Goal: Task Accomplishment & Management: Complete application form

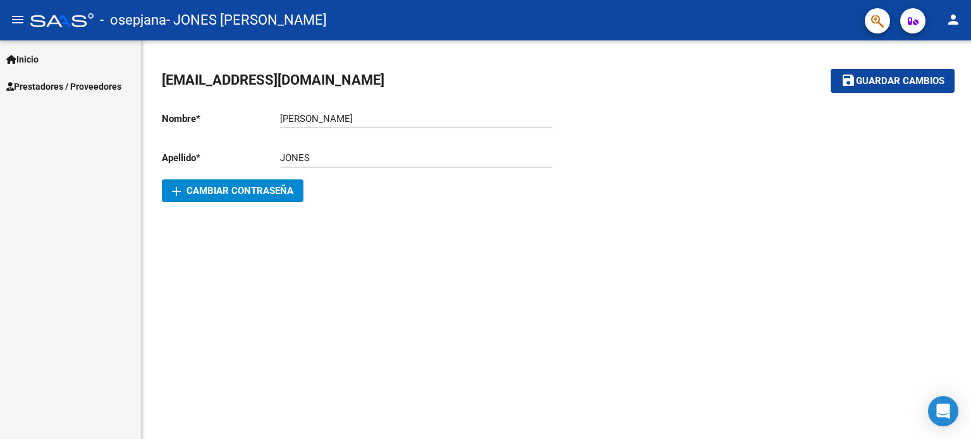
click at [38, 65] on span "Inicio" at bounding box center [22, 59] width 32 height 14
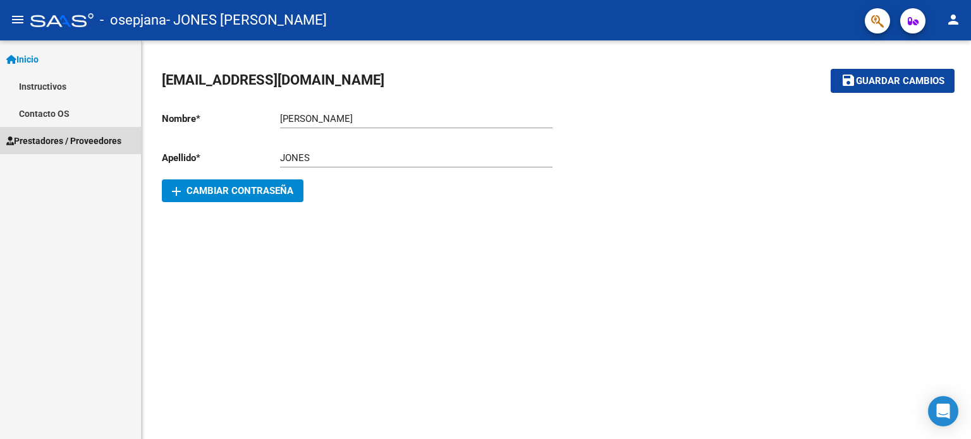
click at [49, 142] on span "Prestadores / Proveedores" at bounding box center [63, 141] width 115 height 14
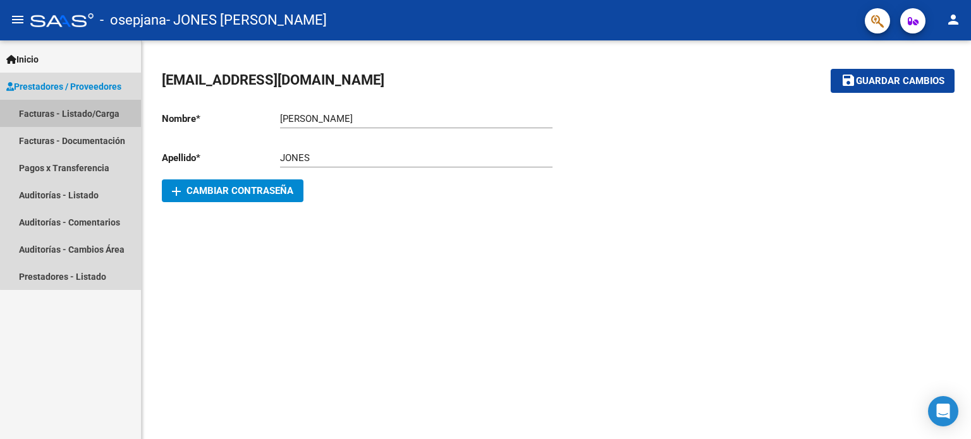
click at [90, 104] on link "Facturas - Listado/Carga" at bounding box center [70, 113] width 141 height 27
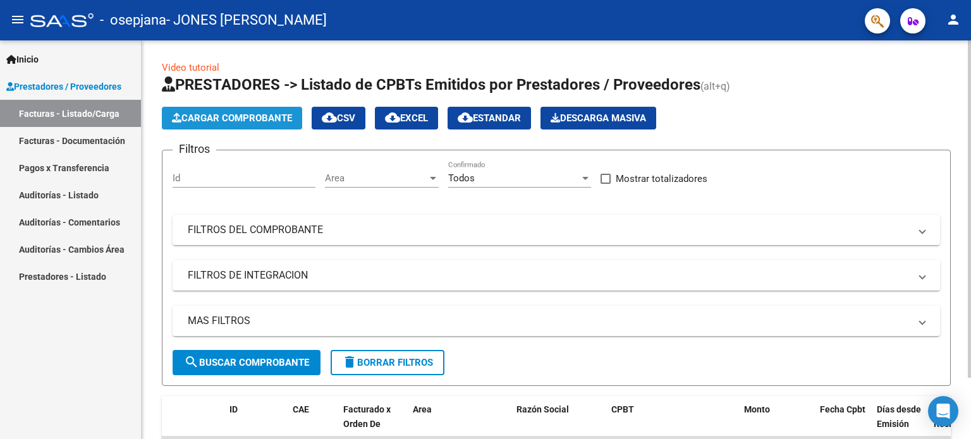
click at [215, 118] on span "Cargar Comprobante" at bounding box center [232, 117] width 120 height 11
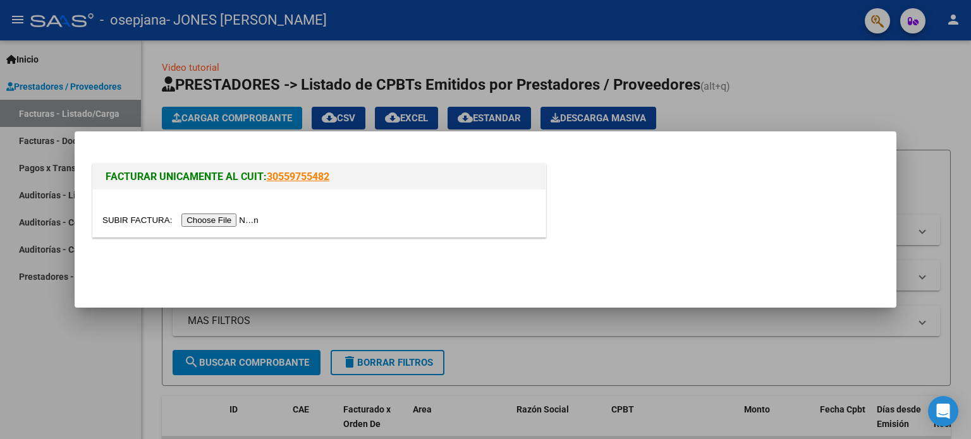
click at [233, 230] on div at bounding box center [319, 213] width 452 height 47
click at [238, 226] on input "file" at bounding box center [182, 220] width 160 height 13
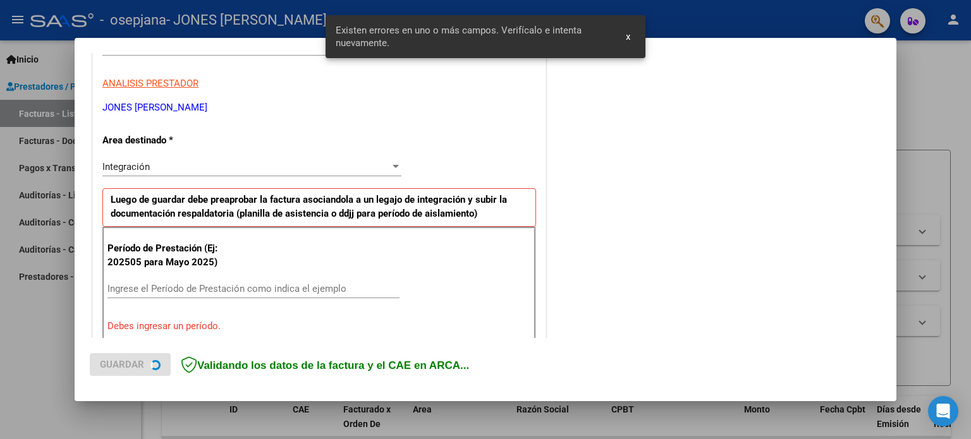
scroll to position [272, 0]
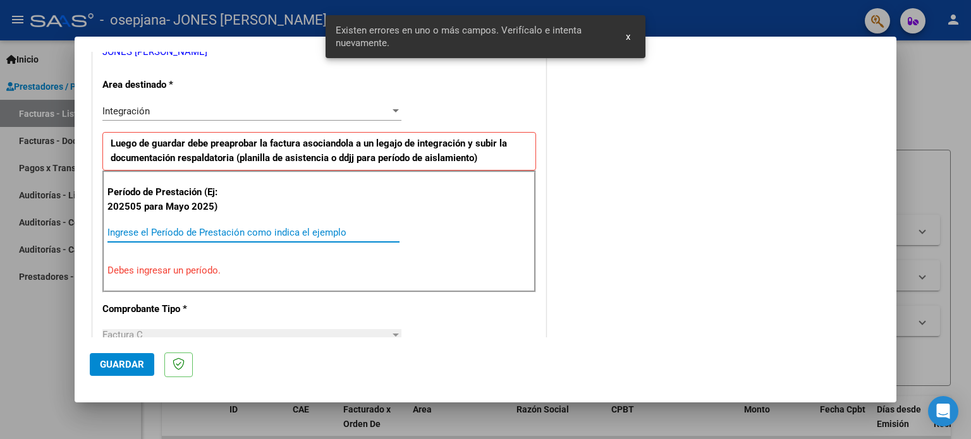
click at [169, 231] on input "Ingrese el Período de Prestación como indica el ejemplo" at bounding box center [253, 232] width 292 height 11
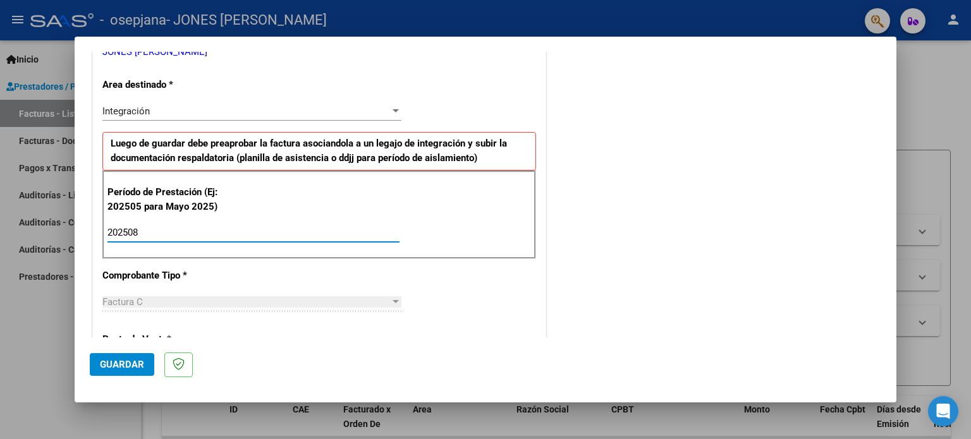
type input "202508"
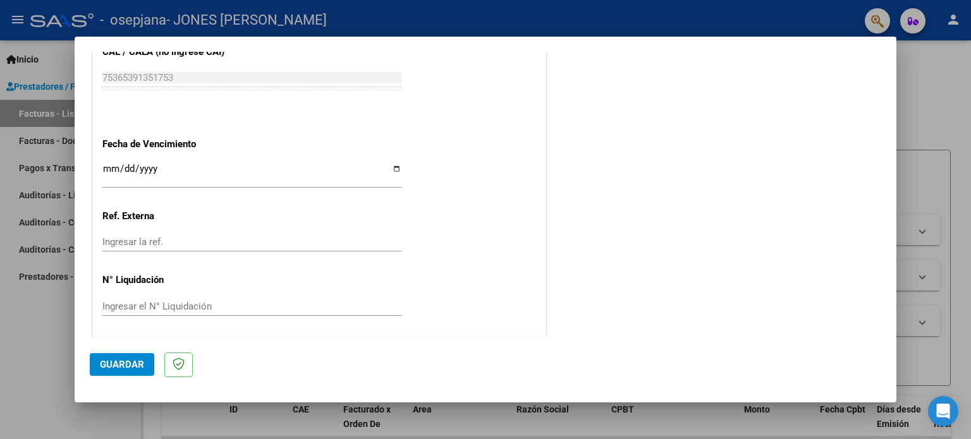
scroll to position [825, 0]
click at [140, 364] on span "Guardar" at bounding box center [122, 364] width 44 height 11
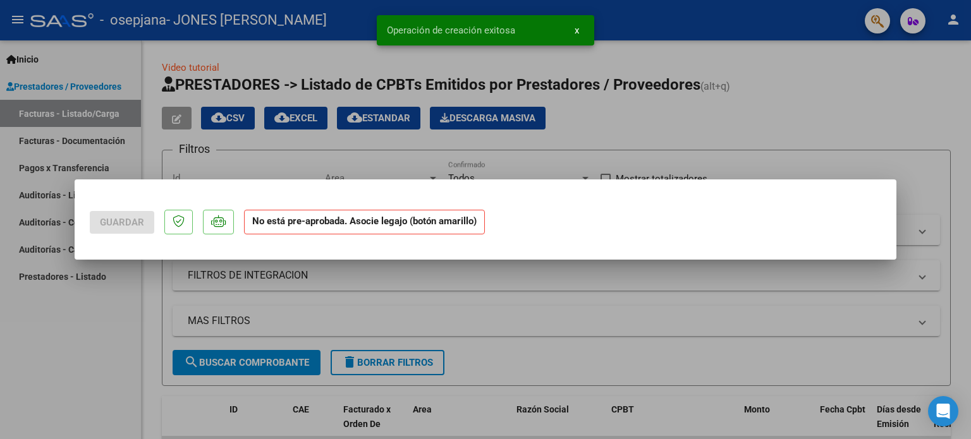
scroll to position [0, 0]
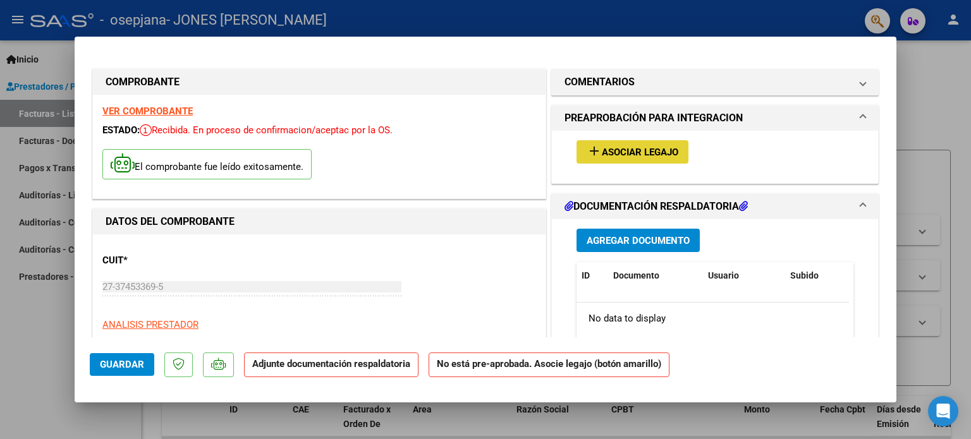
click at [646, 156] on span "Asociar Legajo" at bounding box center [640, 152] width 76 height 11
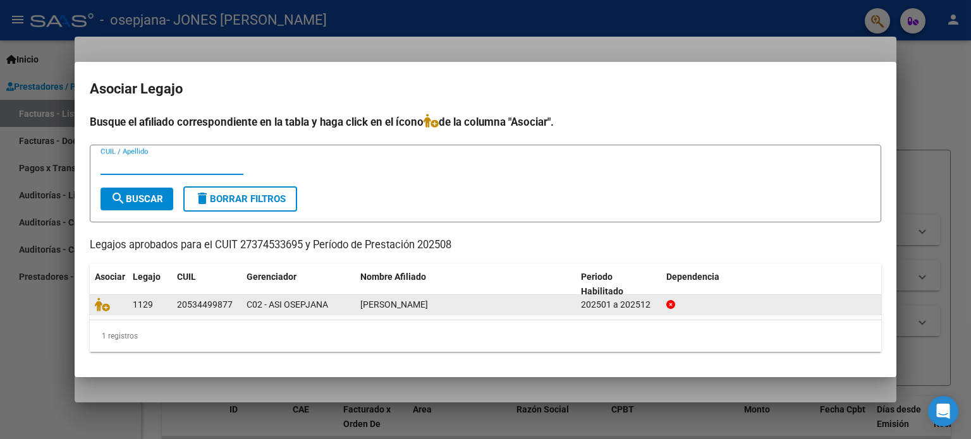
click at [147, 301] on span "1129" at bounding box center [143, 305] width 20 height 10
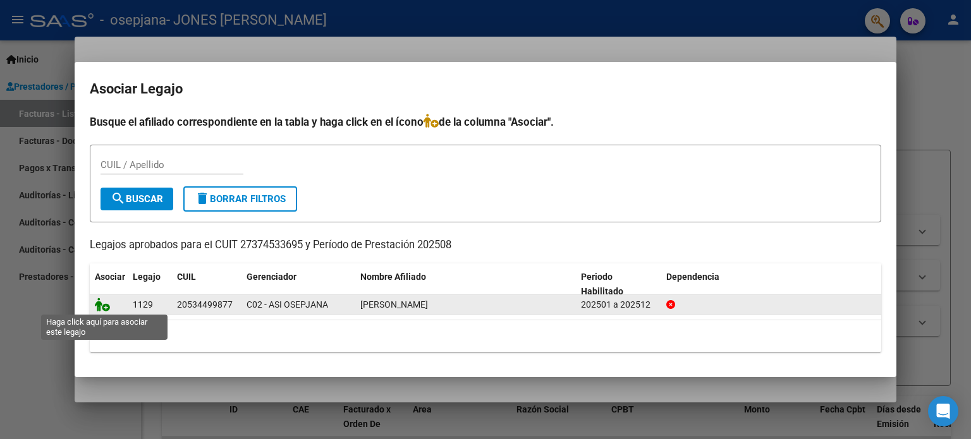
click at [106, 310] on icon at bounding box center [102, 305] width 15 height 14
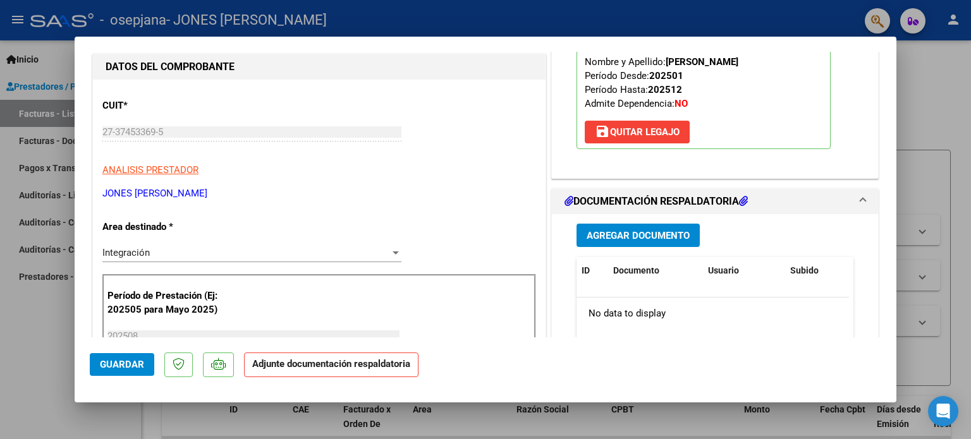
scroll to position [179, 0]
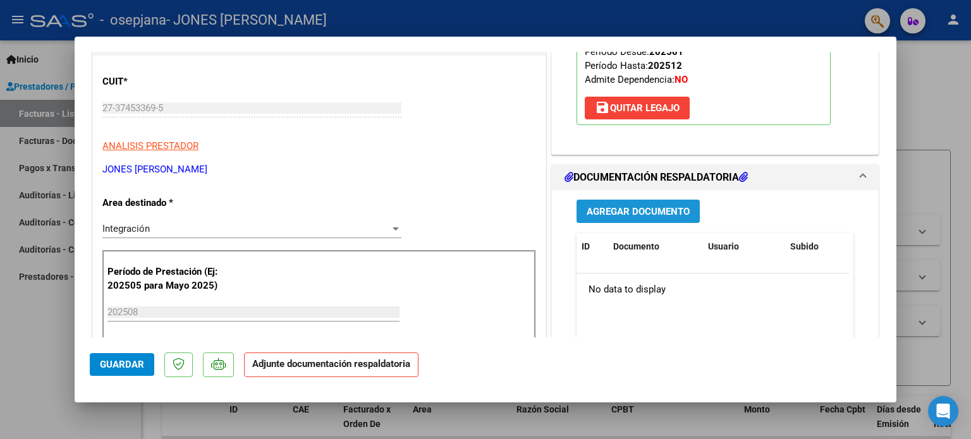
click at [669, 217] on button "Agregar Documento" at bounding box center [637, 211] width 123 height 23
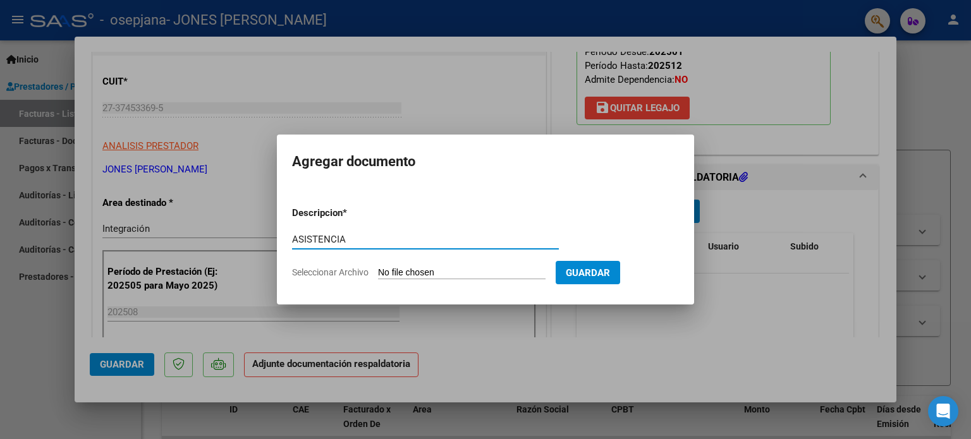
type input "ASISTENCIA"
click at [380, 272] on input "Seleccionar Archivo" at bounding box center [461, 273] width 167 height 12
type input "C:\fakepath\asistencia agosto [PERSON_NAME].pdf"
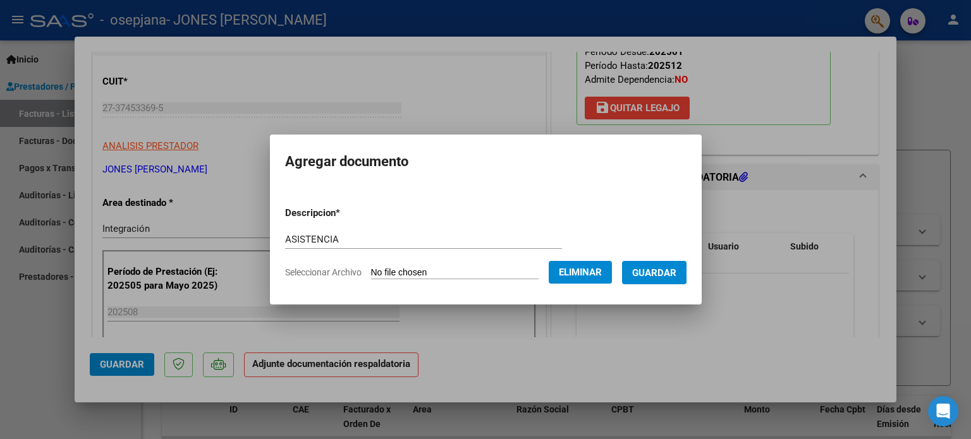
click at [651, 286] on form "Descripcion * ASISTENCIA Escriba aquí una descripcion Seleccionar Archivo Elimi…" at bounding box center [485, 243] width 401 height 92
click at [676, 269] on span "Guardar" at bounding box center [654, 272] width 44 height 11
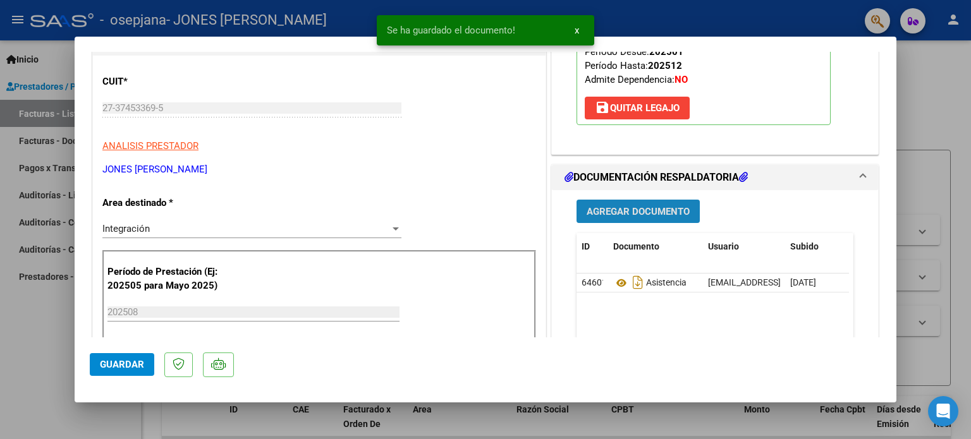
click at [656, 206] on span "Agregar Documento" at bounding box center [637, 211] width 103 height 11
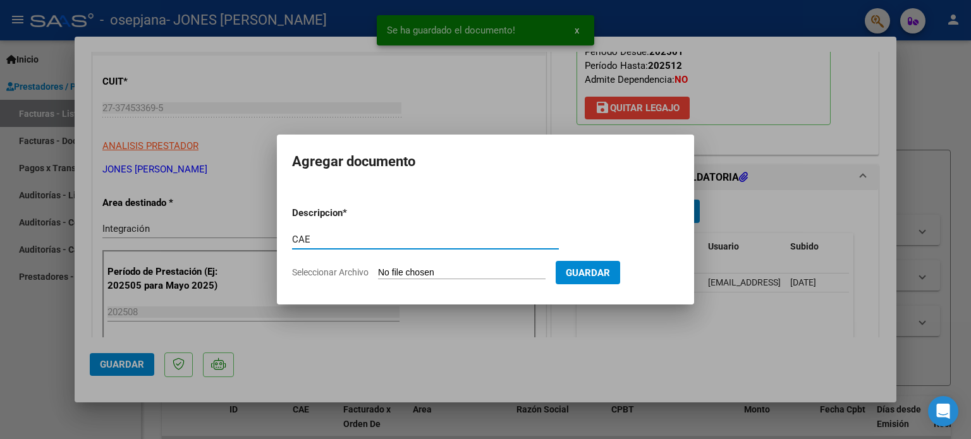
type input "CAE"
click at [437, 270] on input "Seleccionar Archivo" at bounding box center [461, 273] width 167 height 12
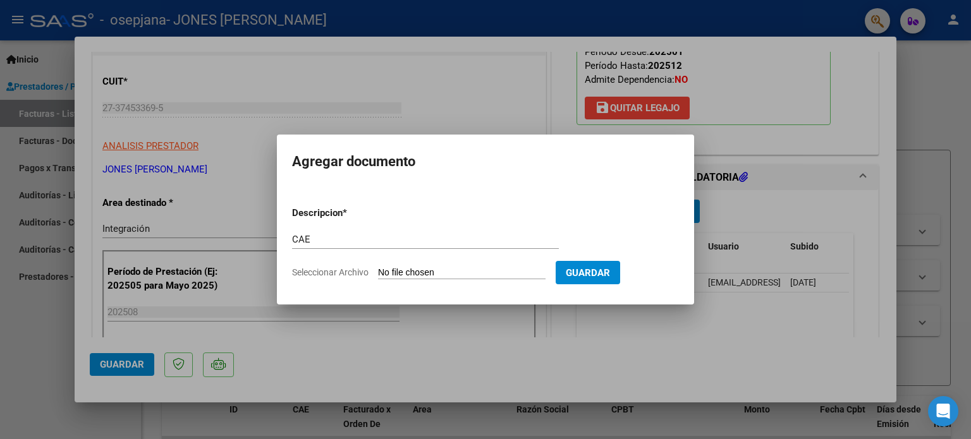
type input "C:\fakepath\cae agosto [PERSON_NAME].pdf"
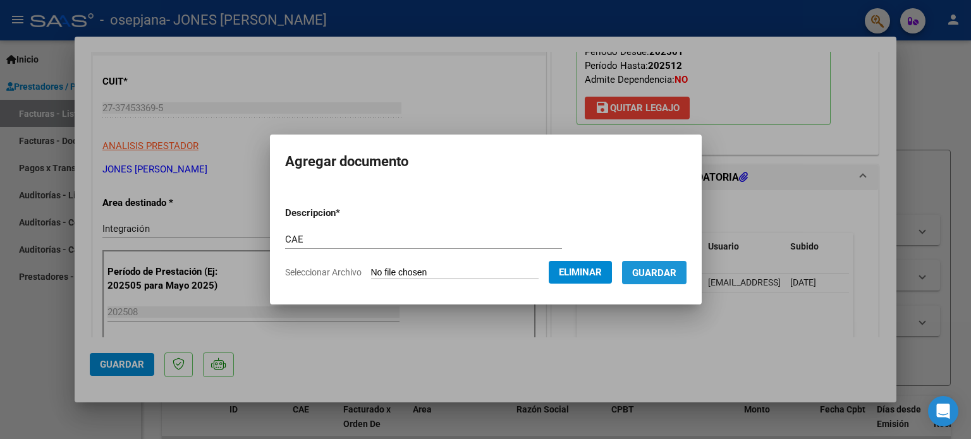
click at [657, 280] on button "Guardar" at bounding box center [654, 272] width 64 height 23
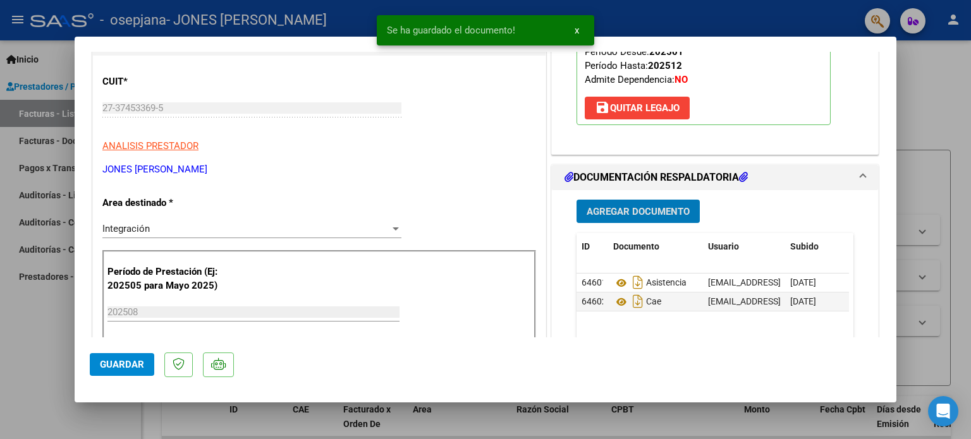
click at [621, 213] on span "Agregar Documento" at bounding box center [637, 211] width 103 height 11
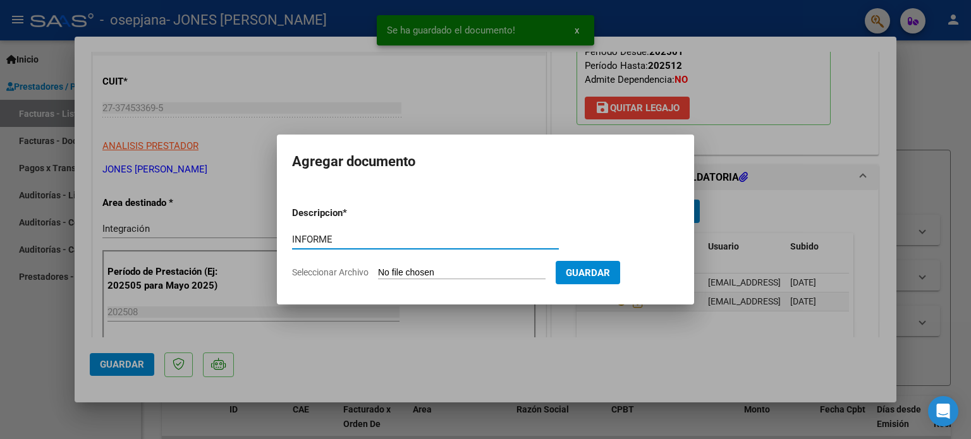
type input "INFORME"
click at [386, 272] on input "Seleccionar Archivo" at bounding box center [461, 273] width 167 height 12
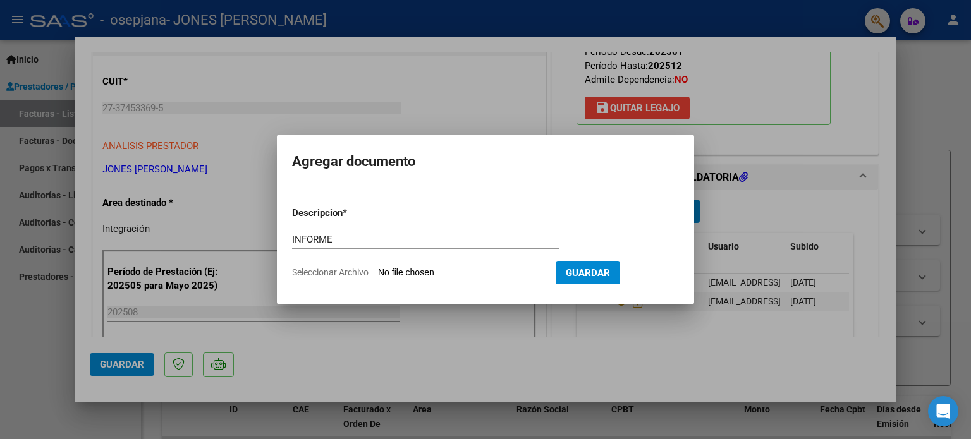
type input "C:\fakepath\INFORME AGOSTO [PERSON_NAME] OSEPJANA.pdf"
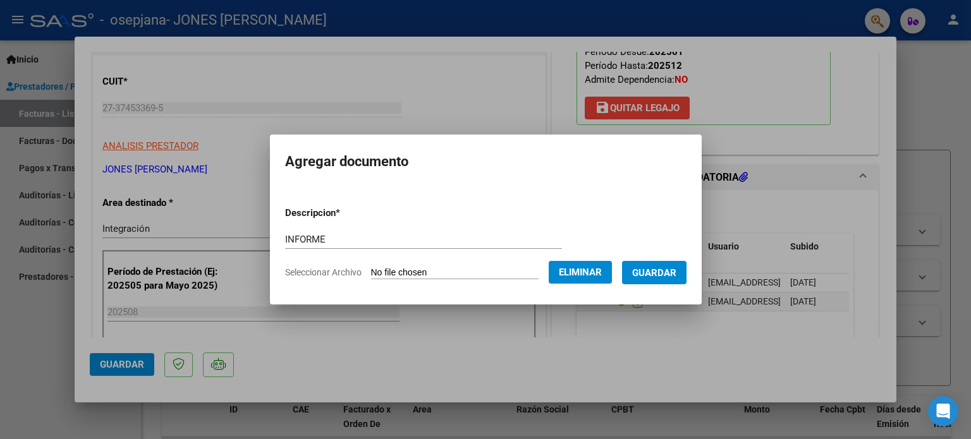
click at [665, 276] on span "Guardar" at bounding box center [654, 272] width 44 height 11
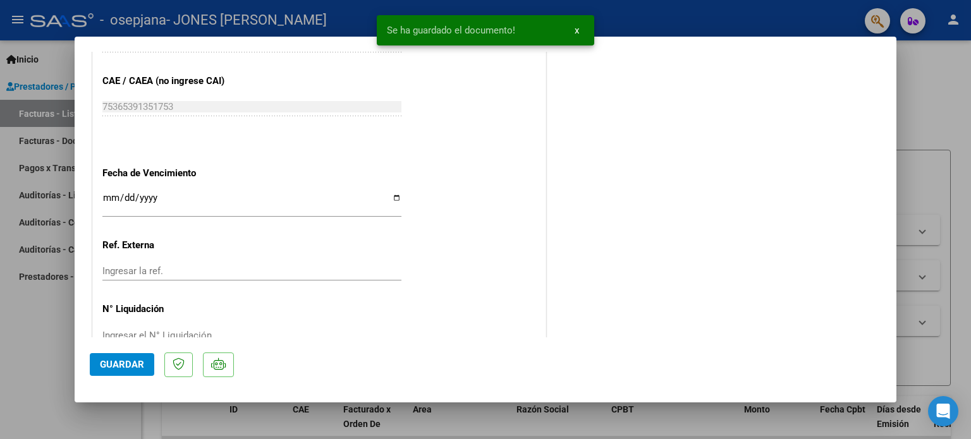
scroll to position [844, 0]
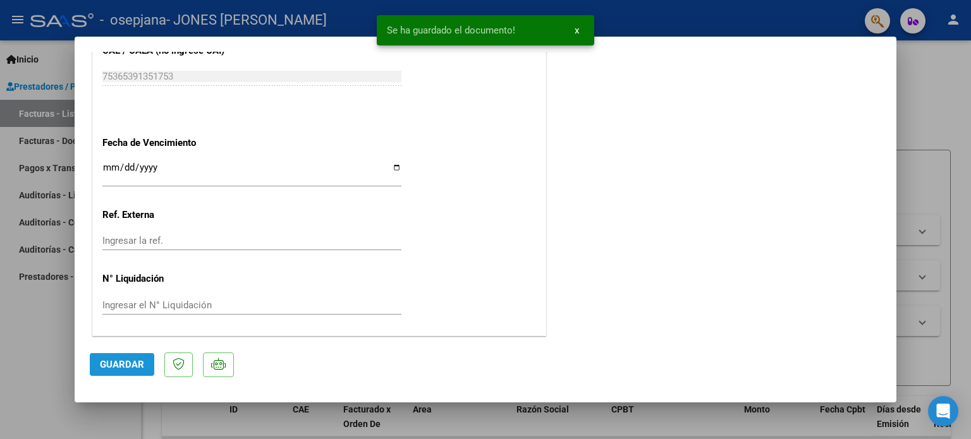
click at [130, 372] on button "Guardar" at bounding box center [122, 364] width 64 height 23
click at [950, 107] on div at bounding box center [485, 219] width 971 height 439
type input "$ 0,00"
